Goal: Task Accomplishment & Management: Manage account settings

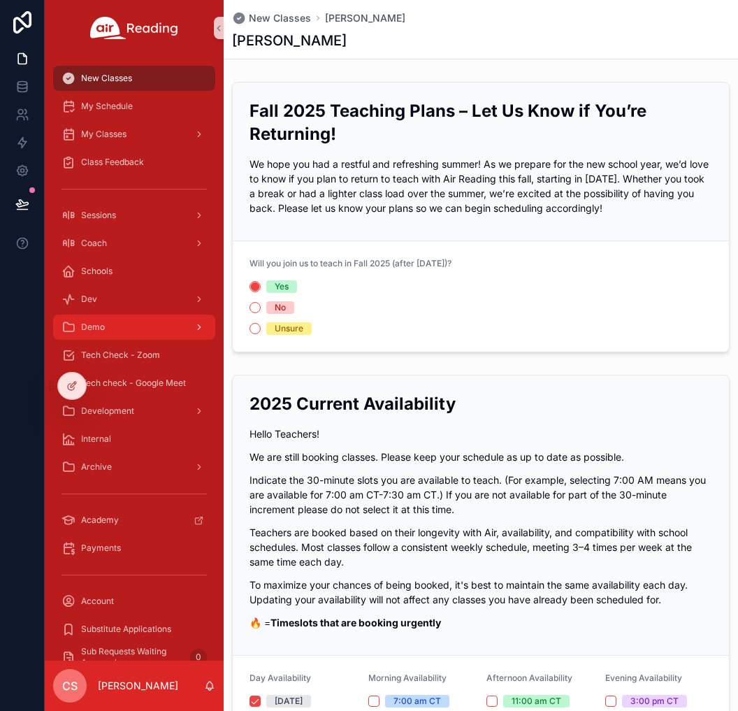
click at [151, 333] on div "Demo" at bounding box center [133, 327] width 145 height 22
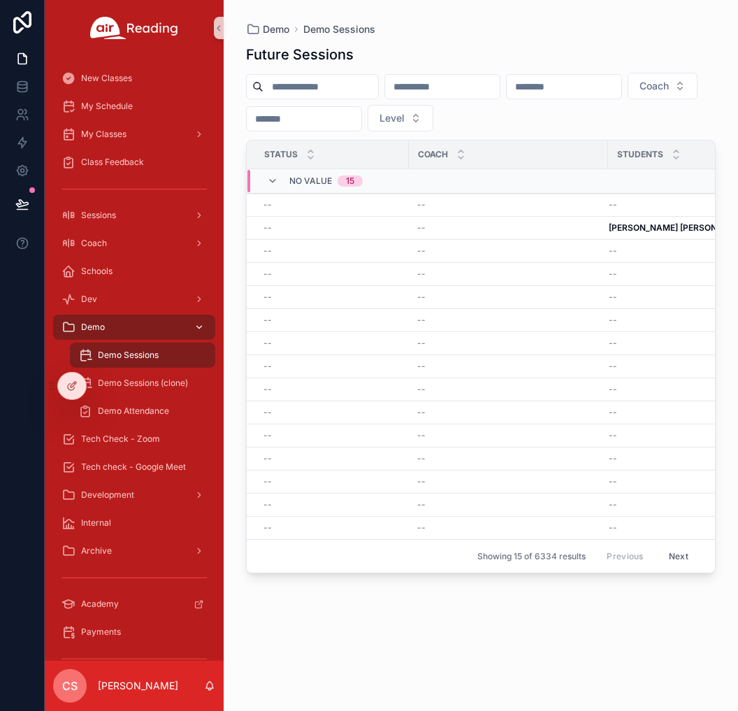
click at [179, 325] on div "Demo" at bounding box center [133, 327] width 145 height 22
click at [173, 240] on div "Coach" at bounding box center [133, 243] width 145 height 22
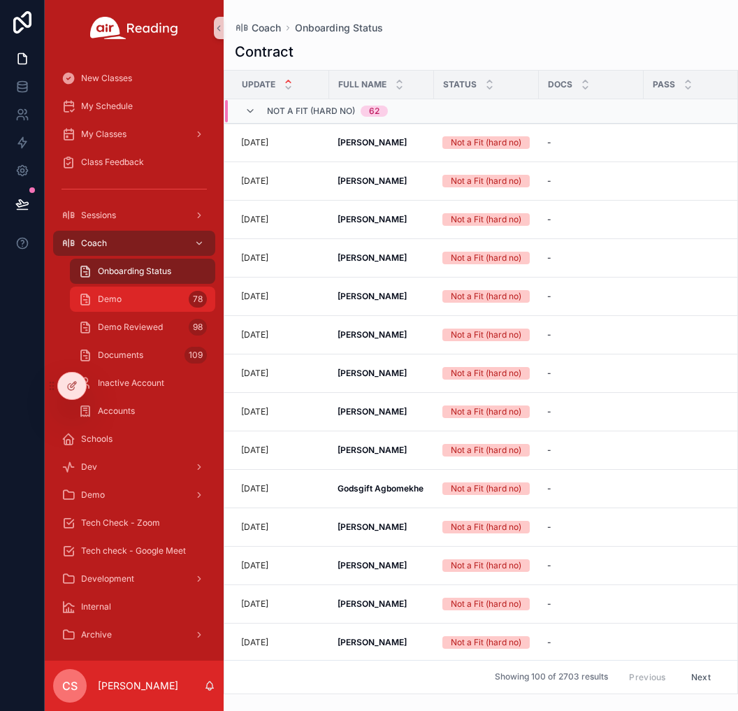
click at [161, 295] on div "Demo 78" at bounding box center [142, 299] width 129 height 22
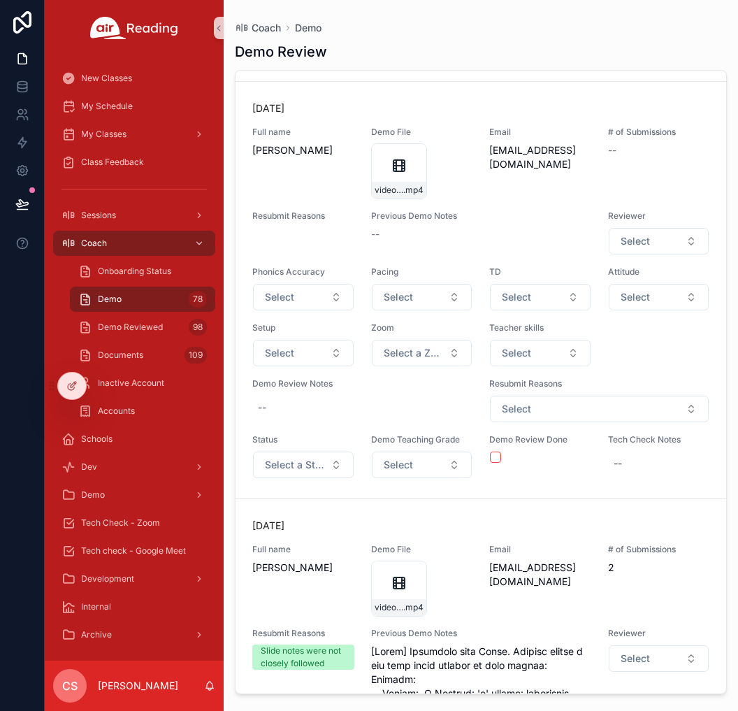
scroll to position [1838, 0]
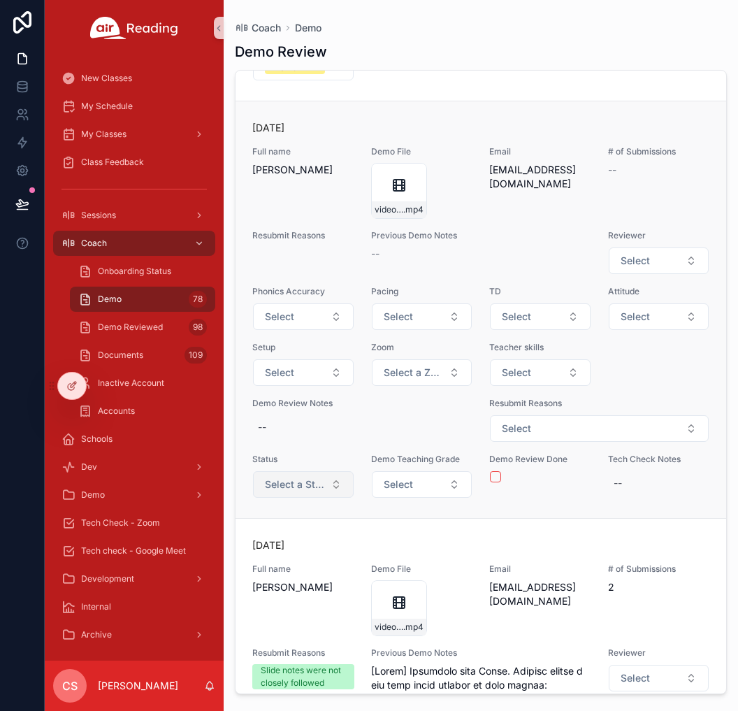
click at [310, 486] on span "Select a Status" at bounding box center [295, 484] width 60 height 14
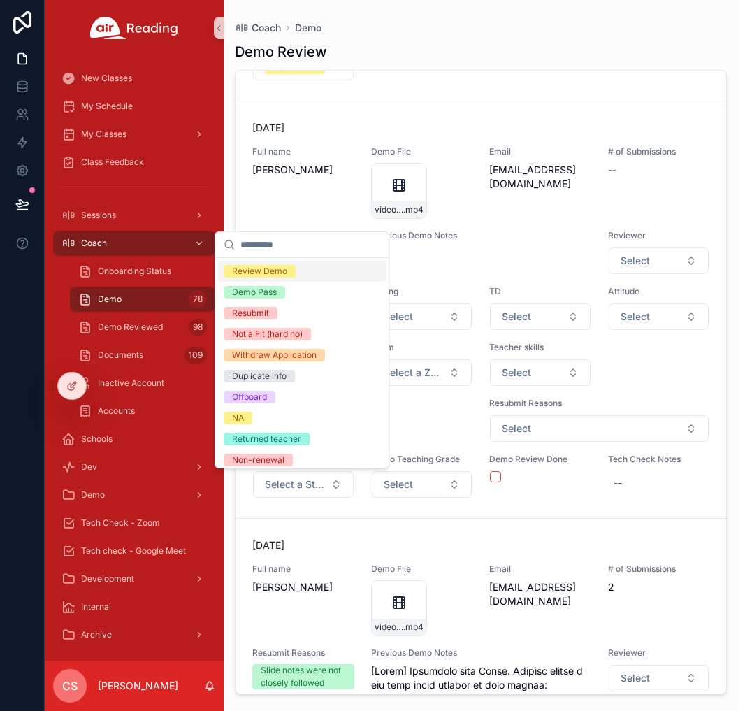
click at [281, 273] on div "Review Demo" at bounding box center [259, 271] width 55 height 13
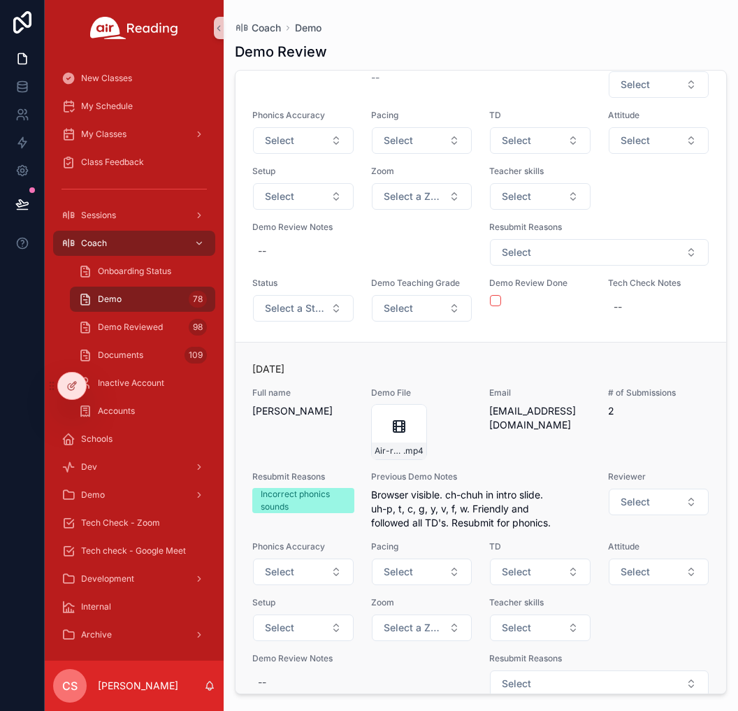
scroll to position [13276, 0]
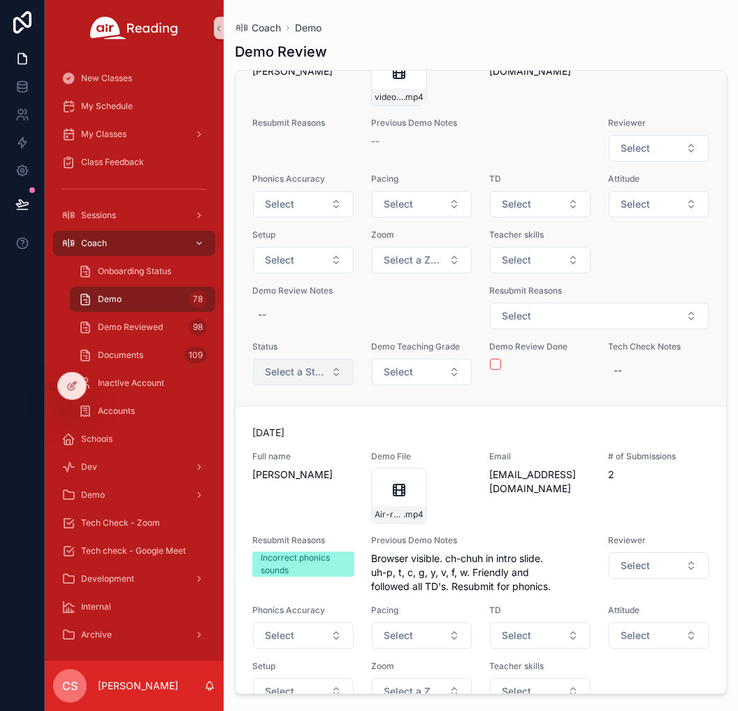
click at [324, 385] on button "Select a Status" at bounding box center [303, 371] width 101 height 27
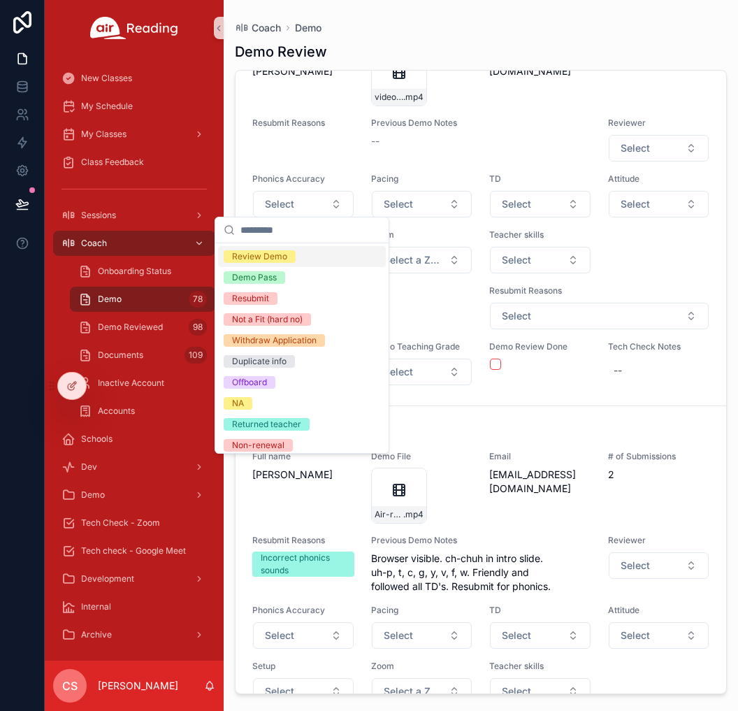
click at [273, 260] on div "Review Demo" at bounding box center [259, 256] width 55 height 13
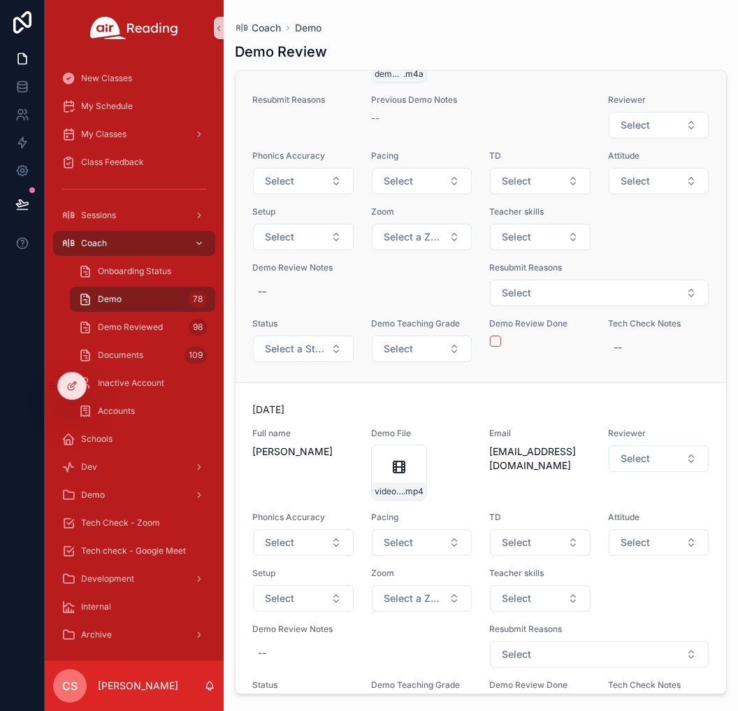
scroll to position [14862, 0]
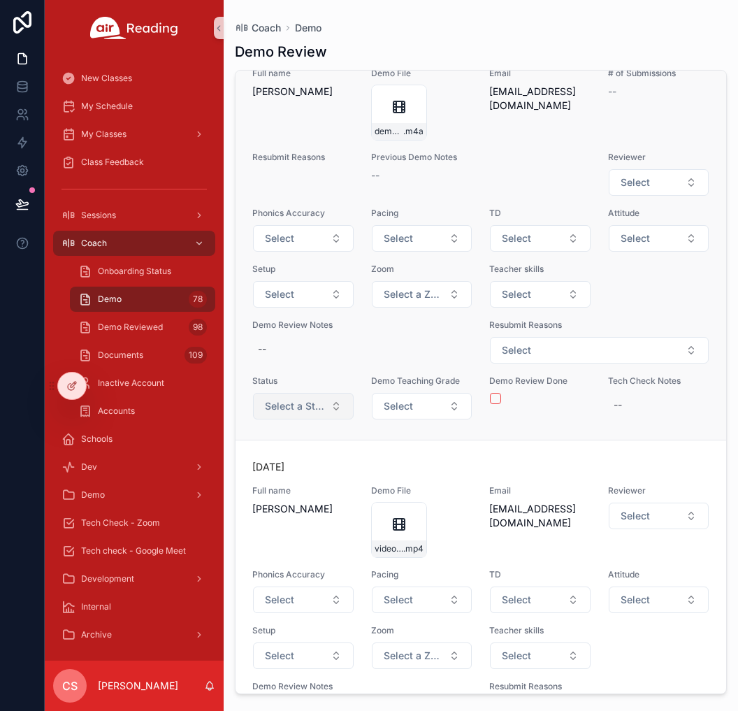
click at [323, 419] on button "Select a Status" at bounding box center [303, 406] width 101 height 27
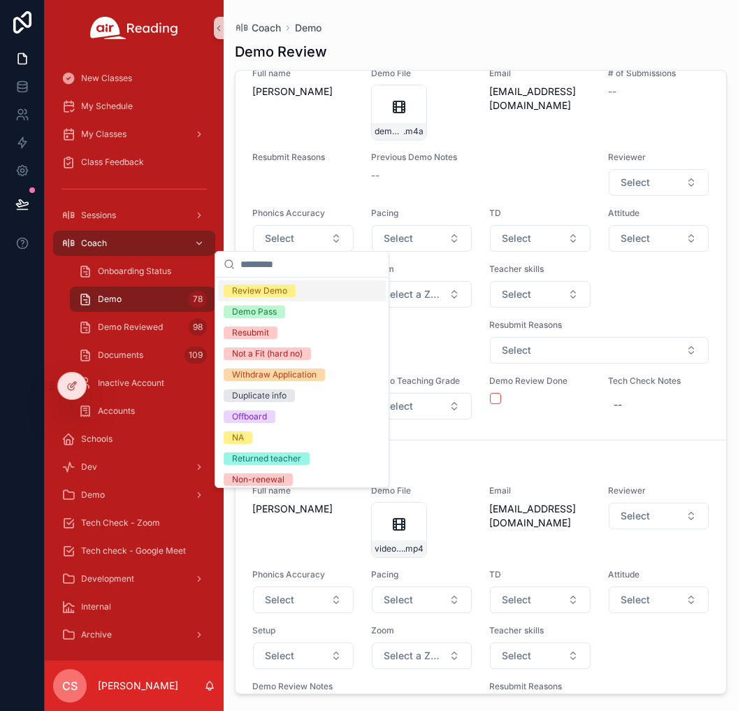
click at [282, 289] on div "Review Demo" at bounding box center [259, 290] width 55 height 13
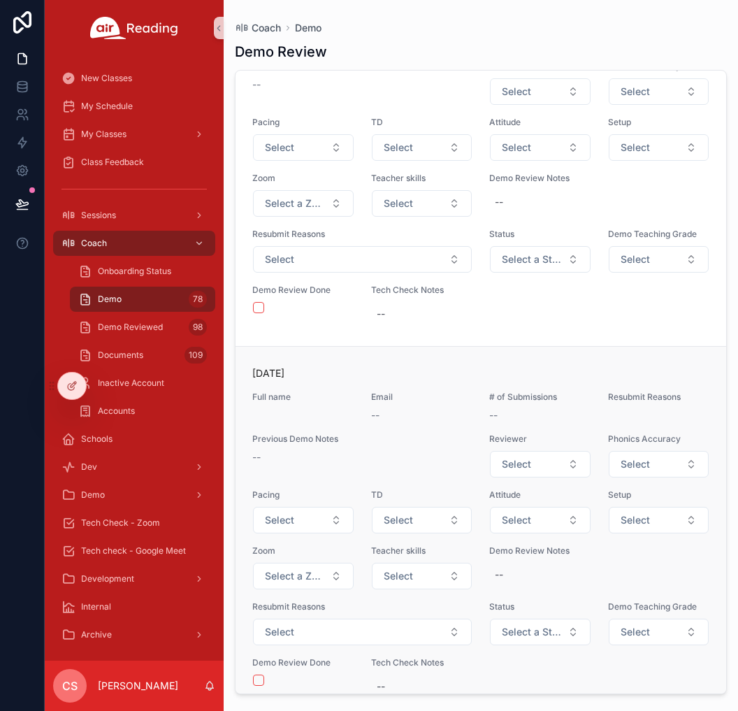
scroll to position [16118, 0]
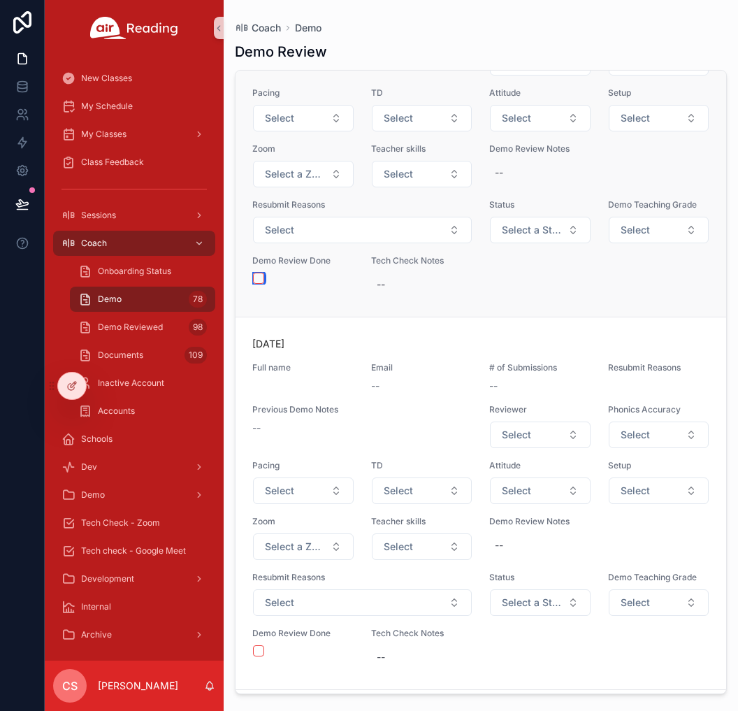
click at [261, 284] on button "scrollable content" at bounding box center [258, 277] width 11 height 11
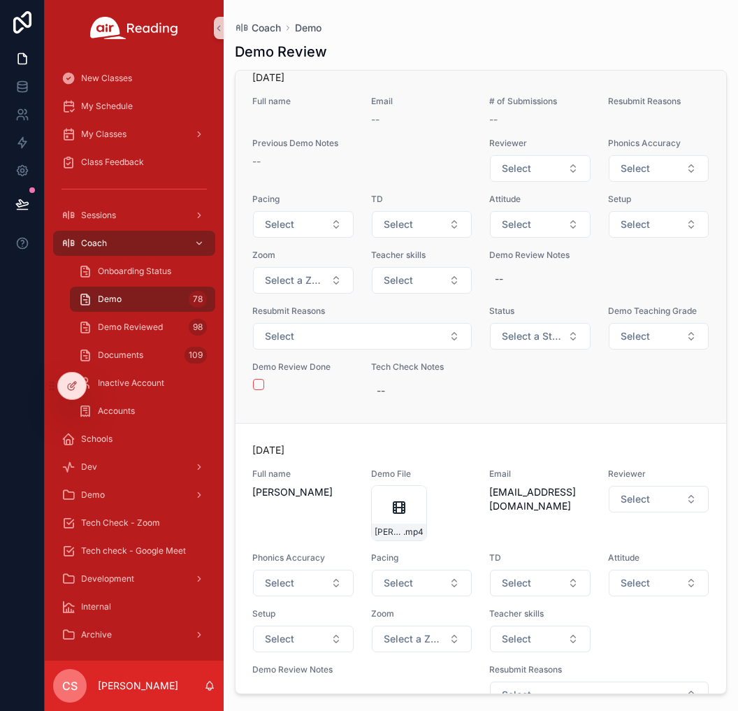
scroll to position [16394, 0]
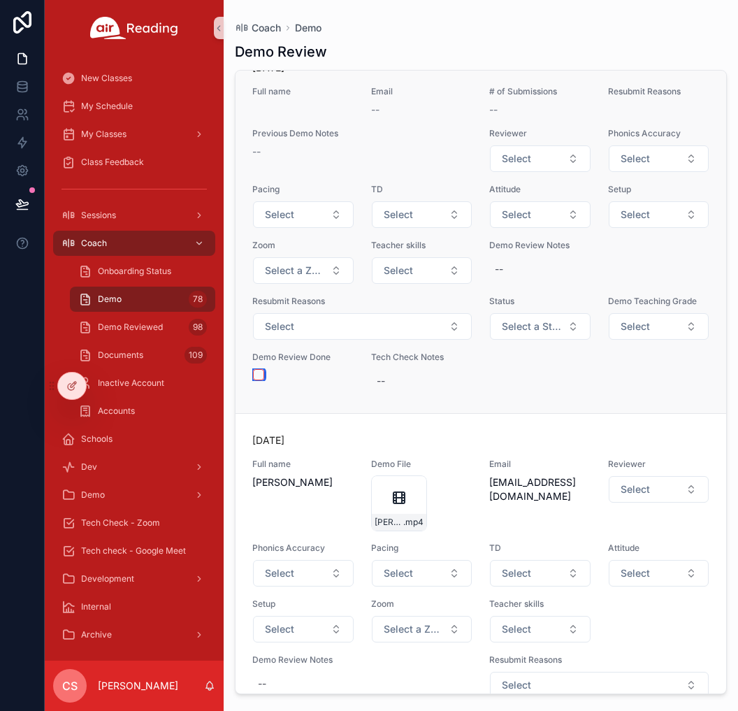
click at [255, 380] on button "scrollable content" at bounding box center [258, 374] width 11 height 11
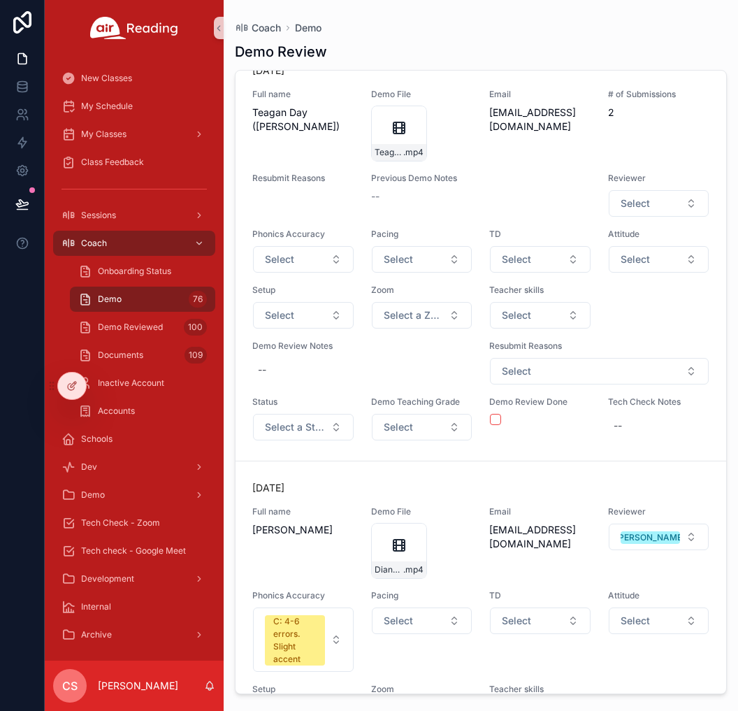
scroll to position [18270, 0]
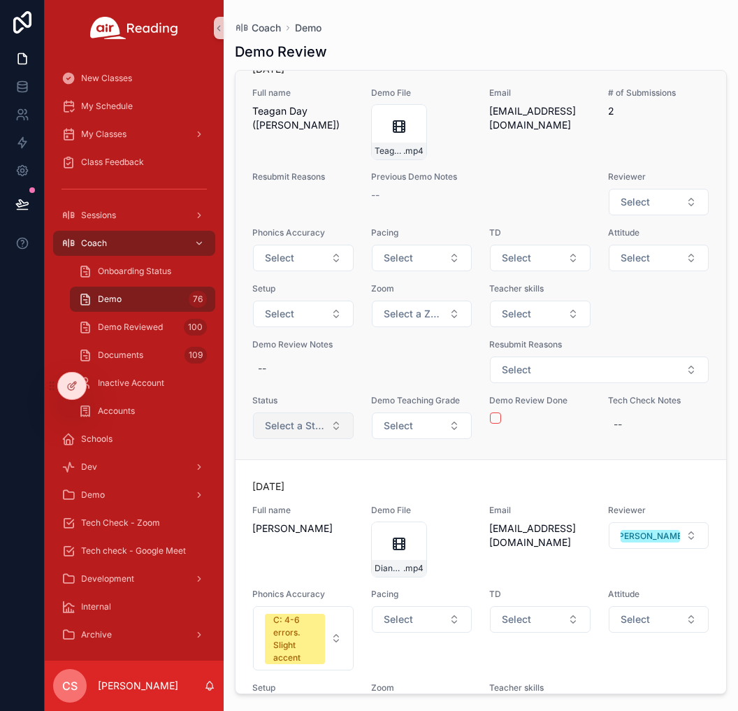
click at [333, 439] on button "Select a Status" at bounding box center [303, 425] width 101 height 27
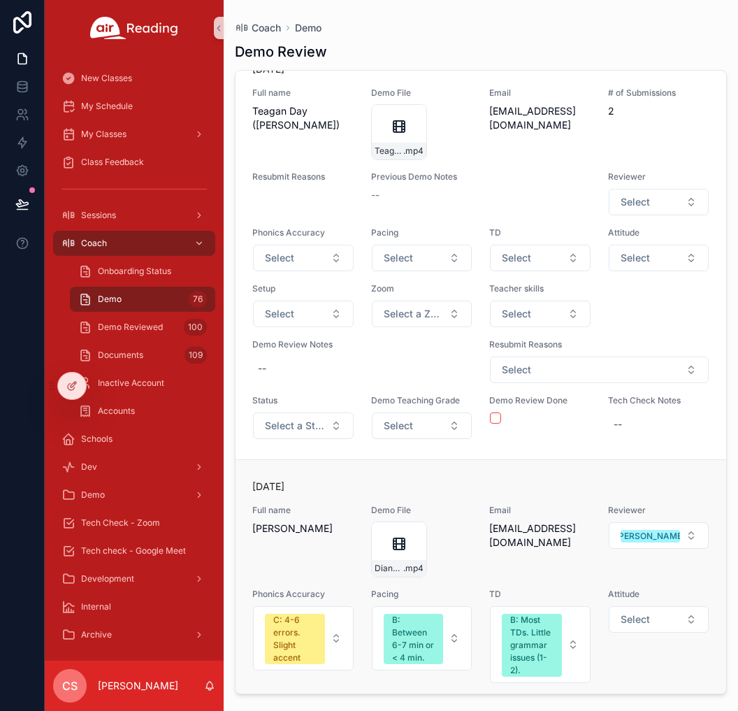
scroll to position [18298, 0]
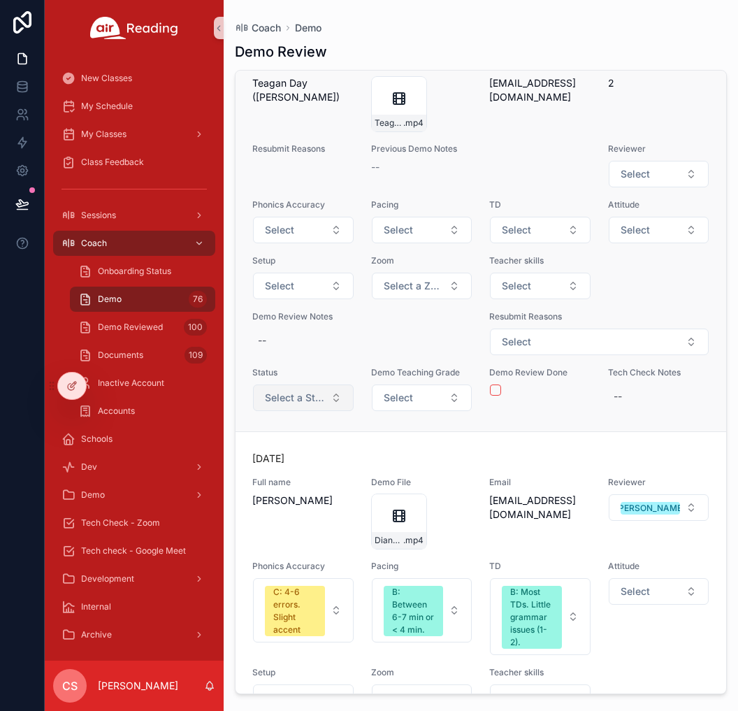
click at [334, 411] on button "Select a Status" at bounding box center [303, 397] width 101 height 27
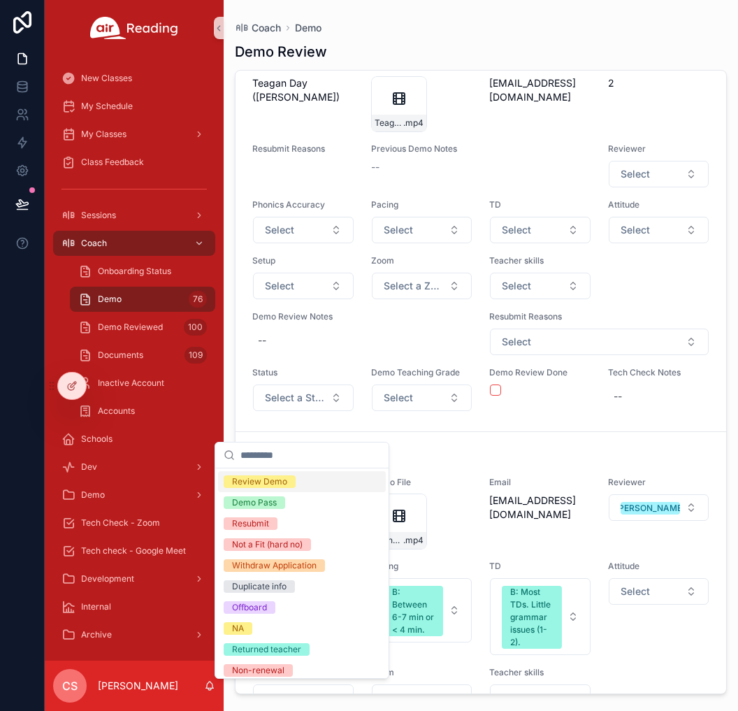
click at [314, 481] on div "Review Demo" at bounding box center [302, 481] width 168 height 21
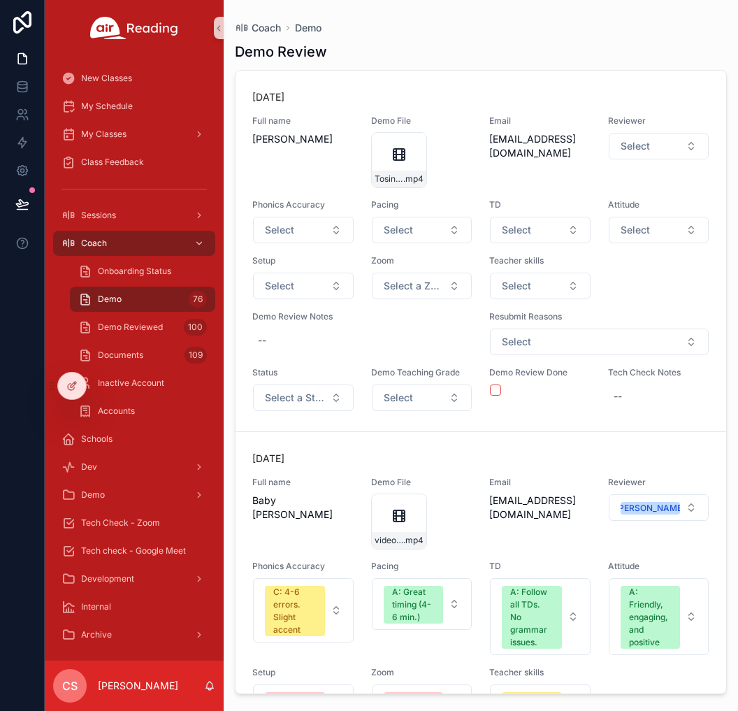
scroll to position [21993, 0]
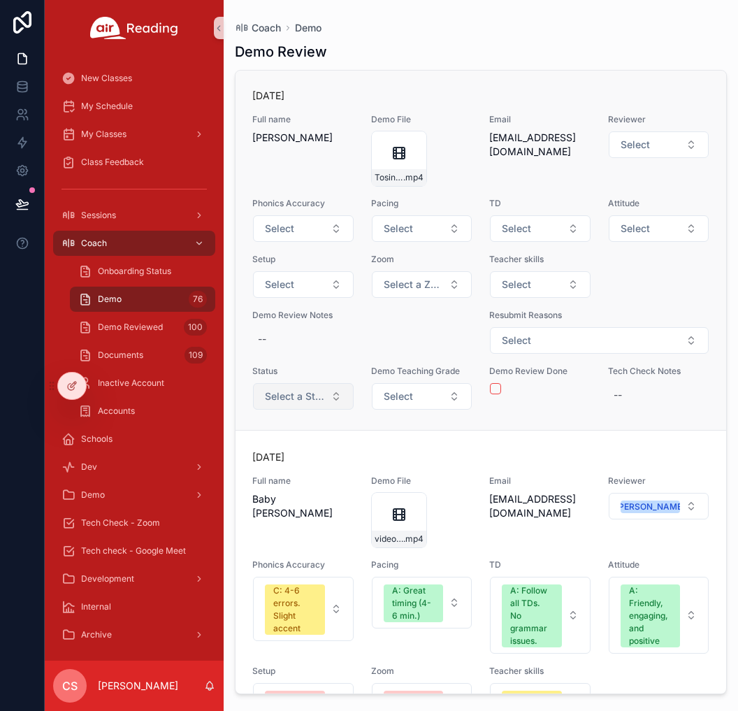
click at [296, 403] on span "Select a Status" at bounding box center [295, 396] width 60 height 14
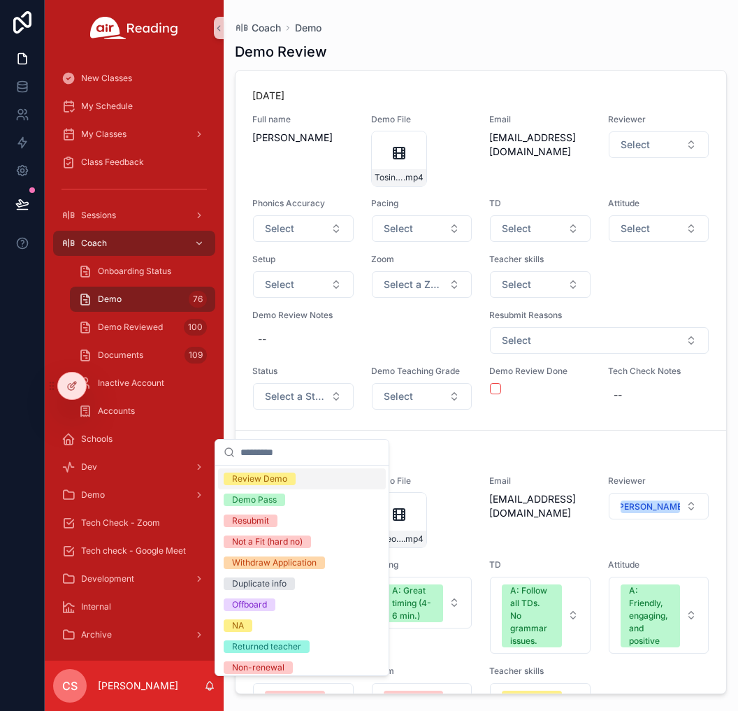
click at [301, 477] on div "Review Demo" at bounding box center [302, 478] width 168 height 21
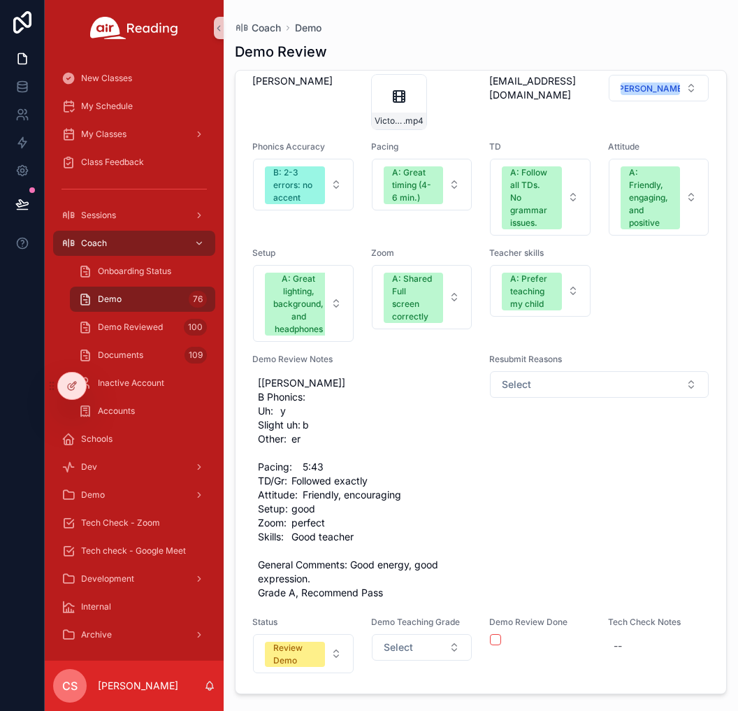
scroll to position [26431, 0]
click at [124, 328] on span "Demo Reviewed" at bounding box center [130, 326] width 65 height 11
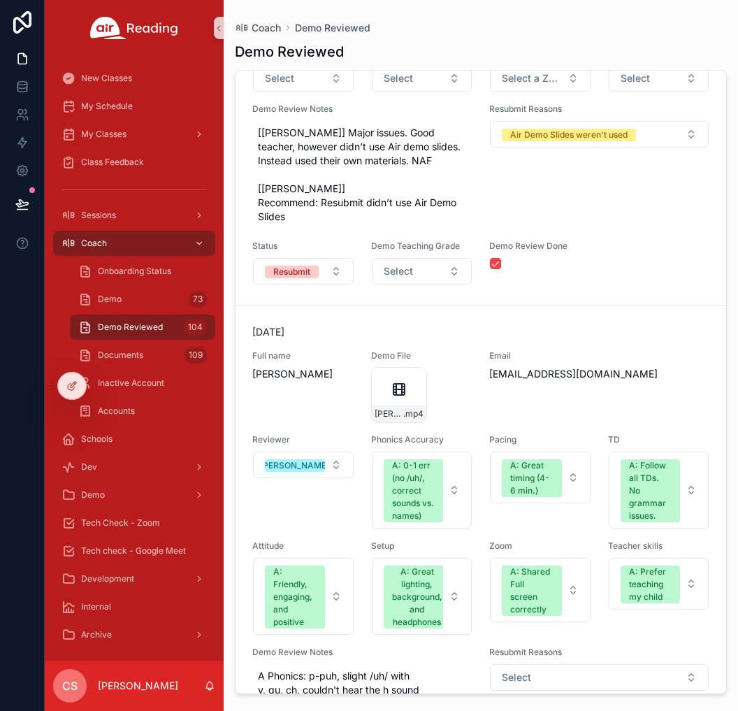
scroll to position [9118, 0]
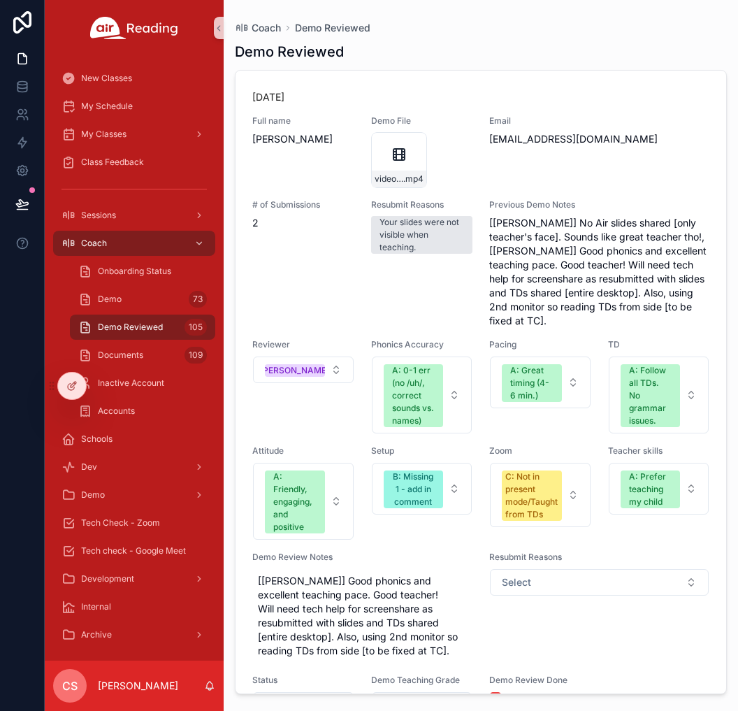
scroll to position [9118, 0]
